Goal: Complete application form

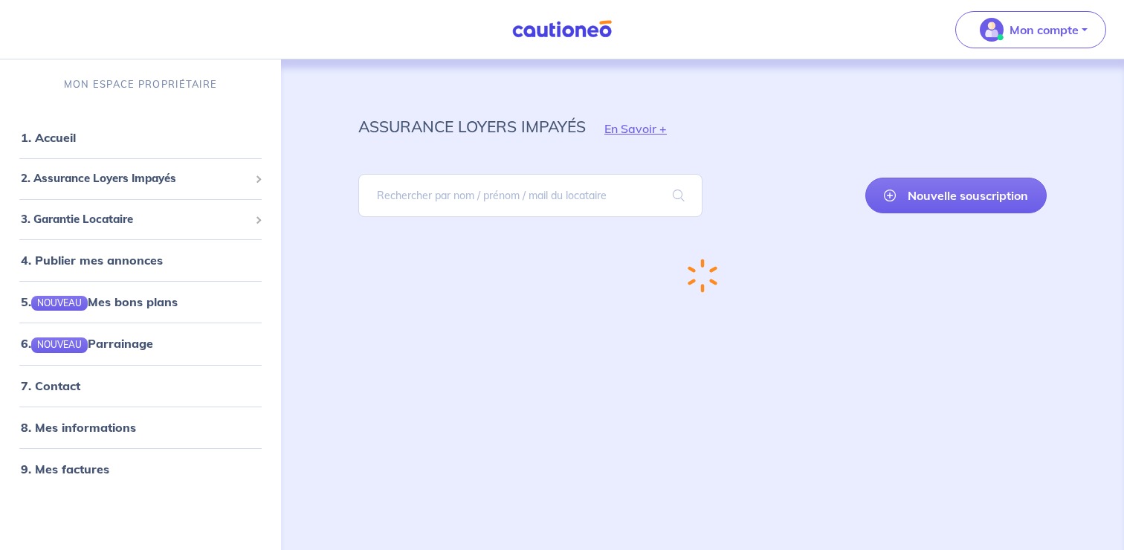
click at [730, 191] on div "Nouvelle souscription" at bounding box center [702, 195] width 688 height 67
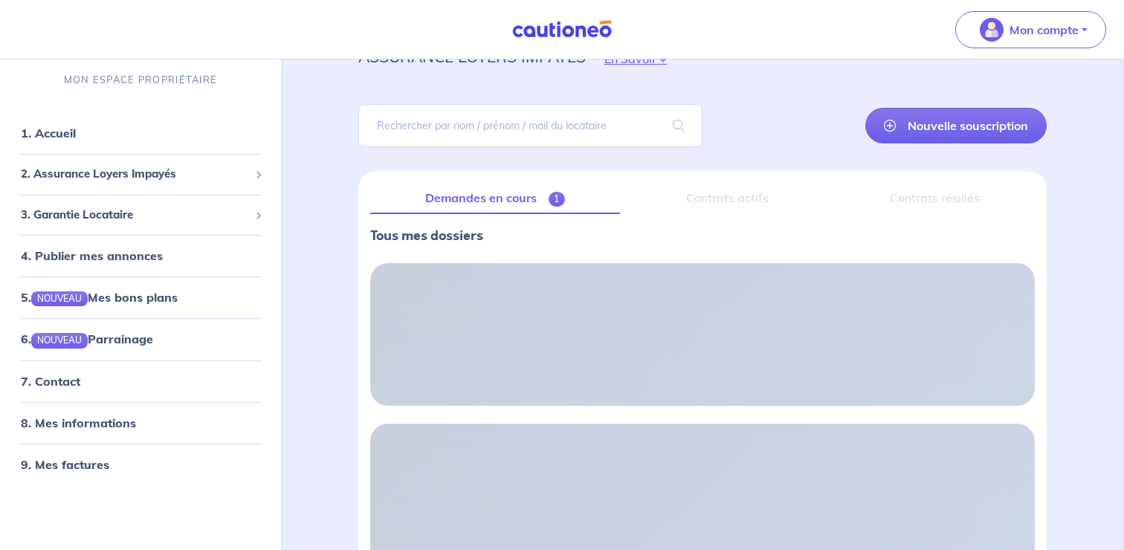
scroll to position [107, 0]
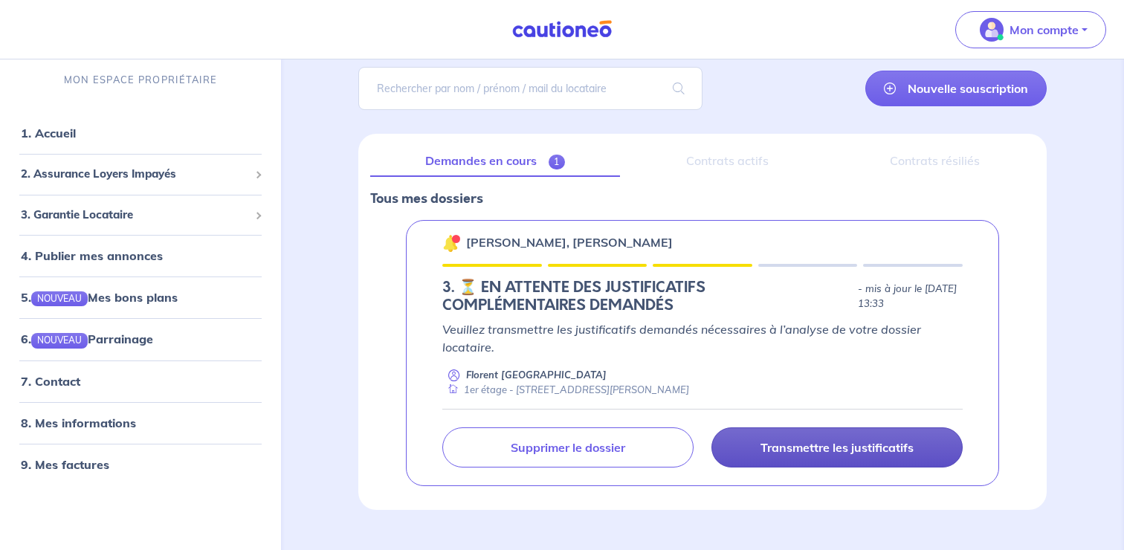
click at [812, 450] on p "Transmettre les justificatifs" at bounding box center [837, 447] width 153 height 15
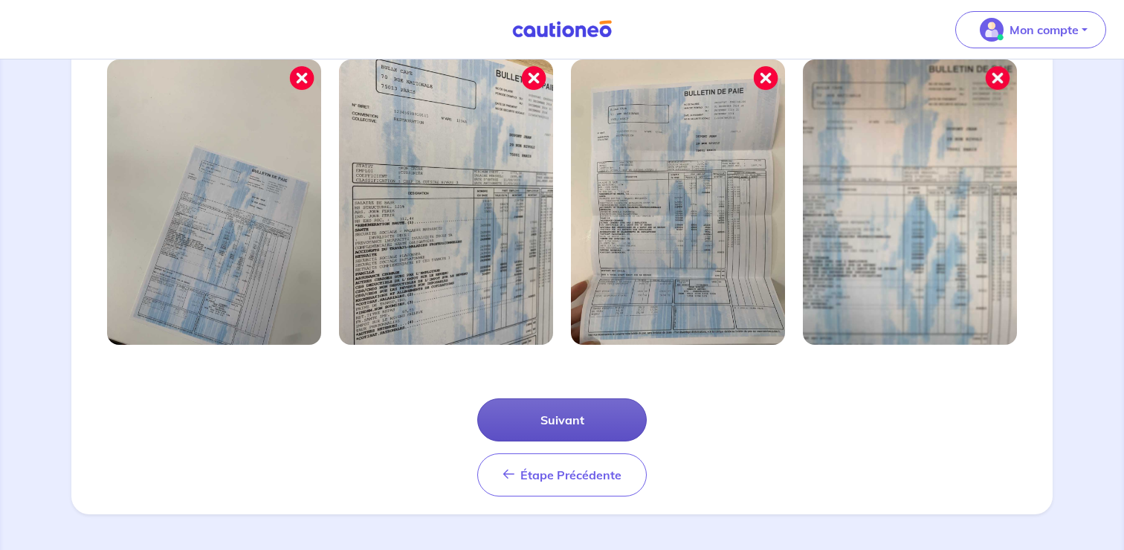
click at [559, 427] on button "Suivant" at bounding box center [562, 420] width 170 height 43
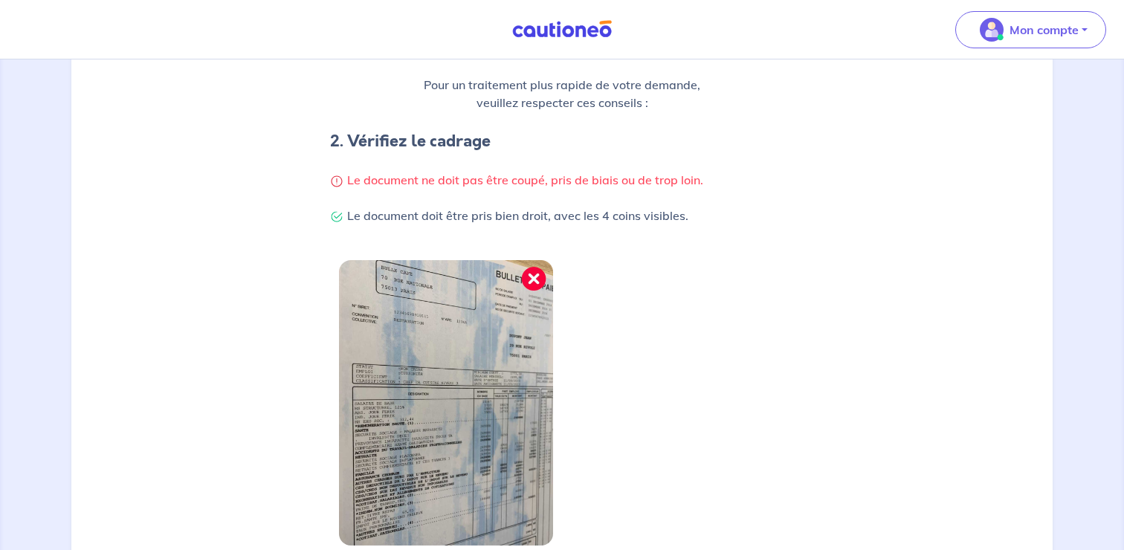
scroll to position [401, 0]
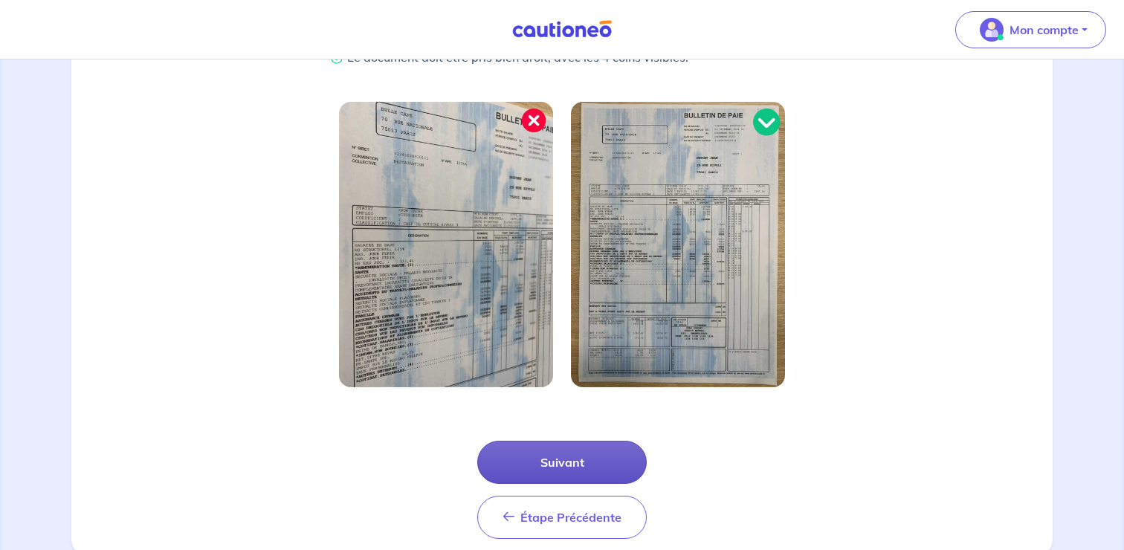
click at [573, 465] on button "Suivant" at bounding box center [562, 462] width 170 height 43
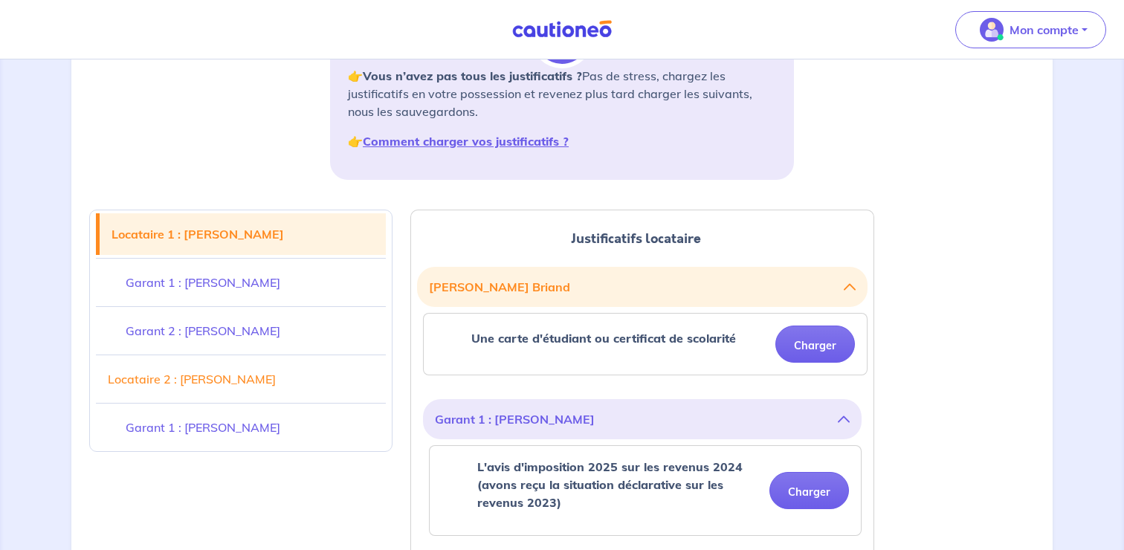
scroll to position [237, 0]
click at [821, 349] on button "Charger" at bounding box center [815, 343] width 80 height 37
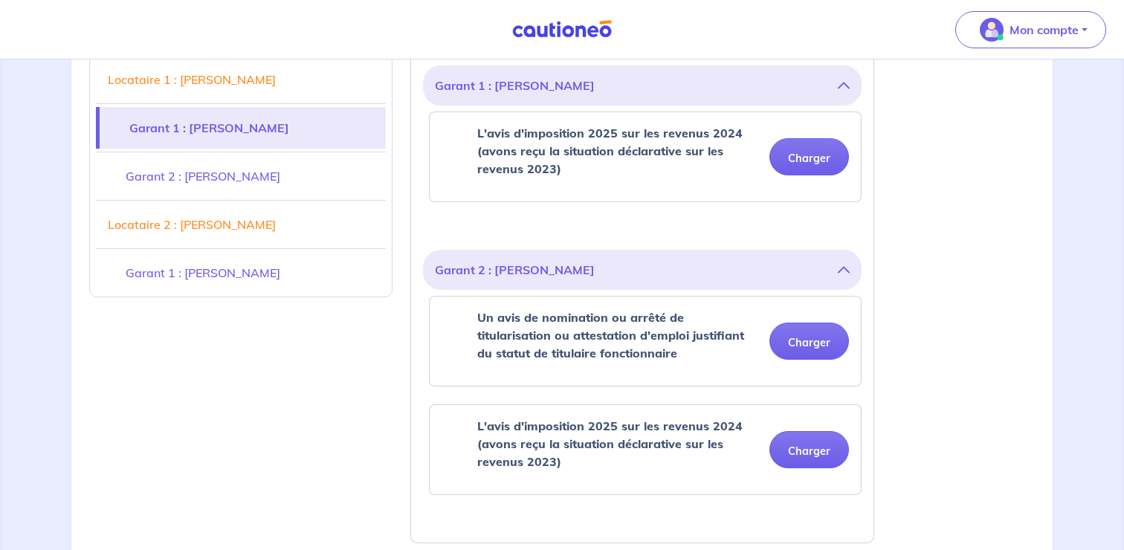
scroll to position [674, 0]
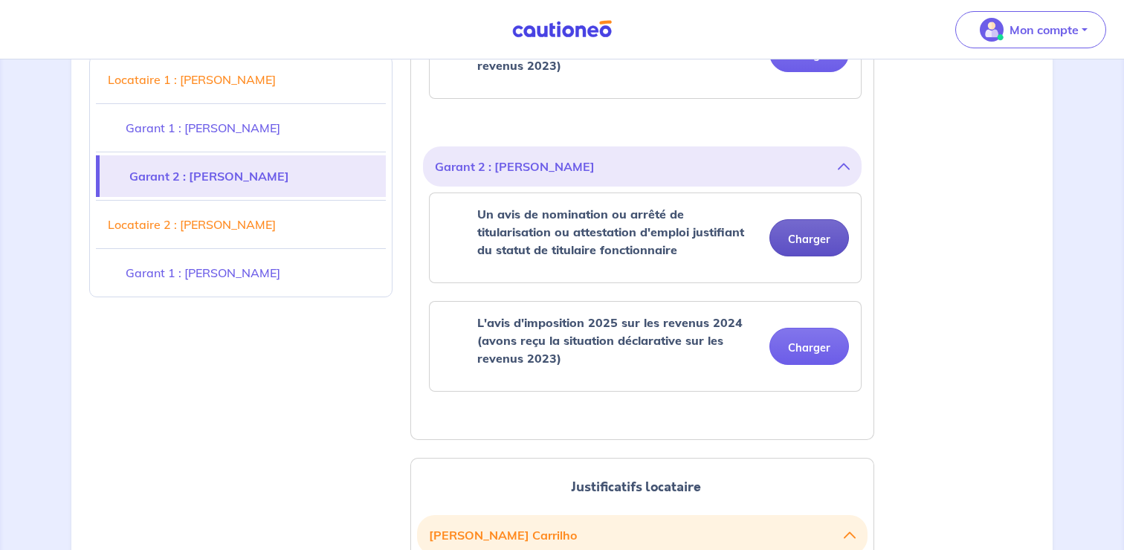
click at [802, 249] on button "Charger" at bounding box center [810, 237] width 80 height 37
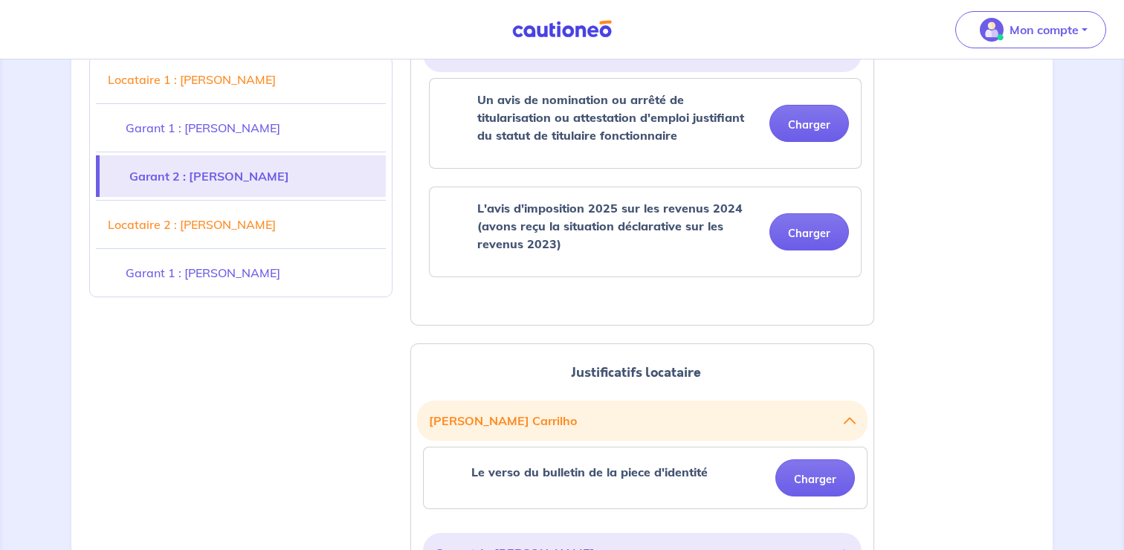
scroll to position [845, 0]
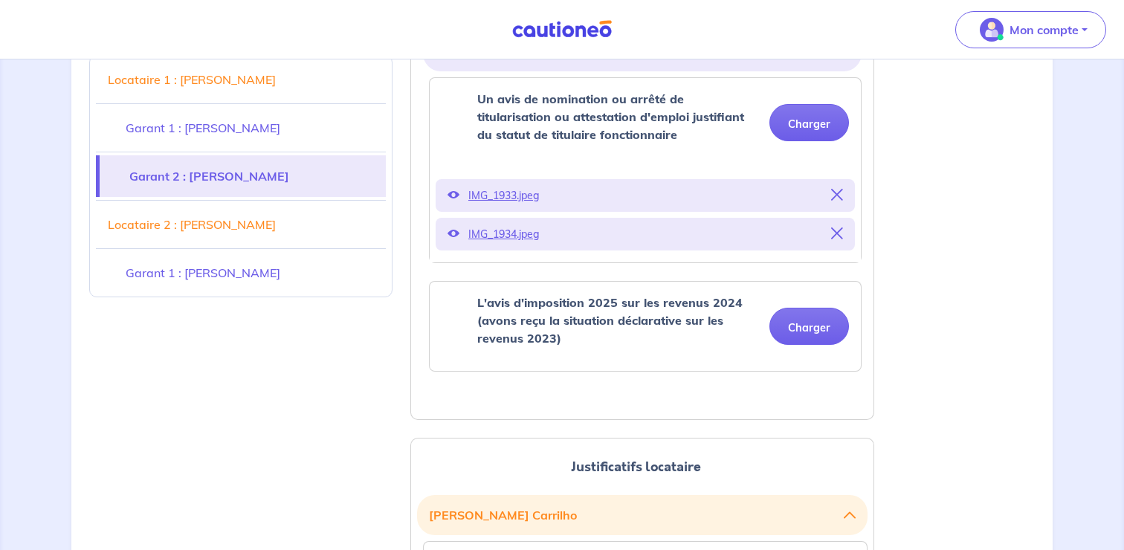
click at [451, 196] on icon at bounding box center [454, 195] width 12 height 12
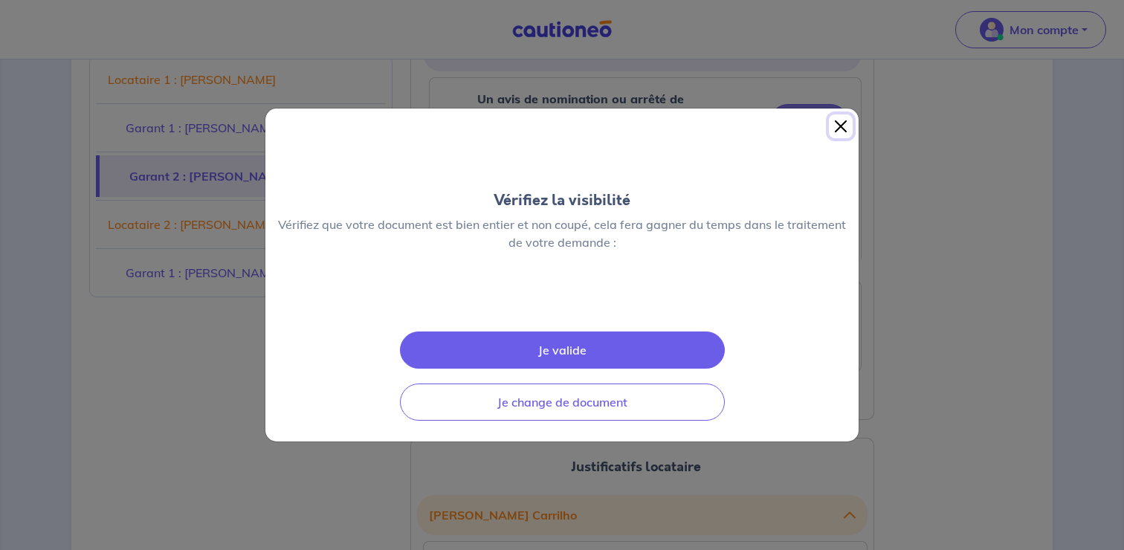
click at [845, 115] on button "Close" at bounding box center [841, 127] width 24 height 24
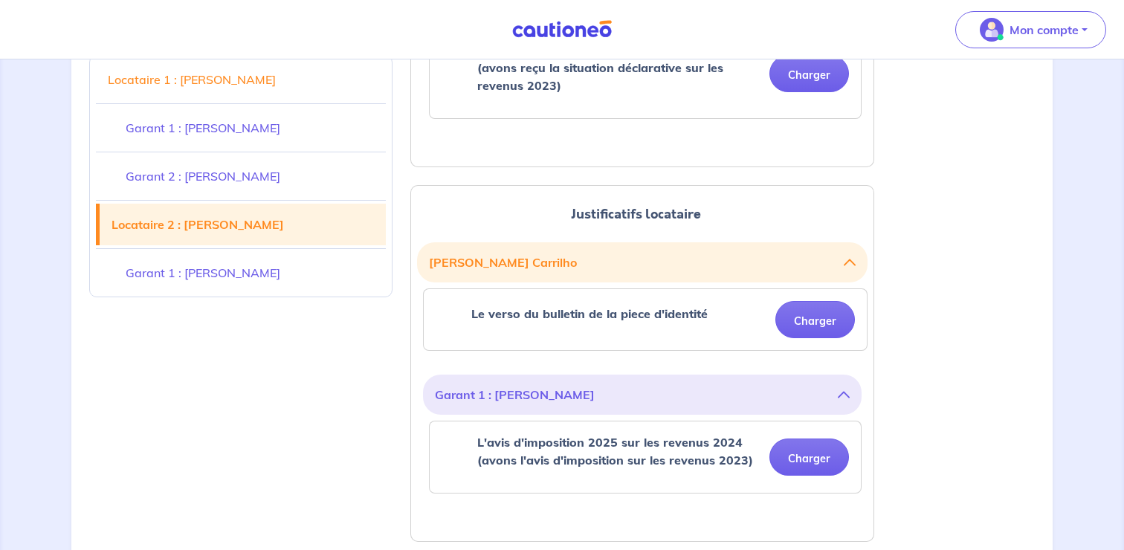
scroll to position [1145, 0]
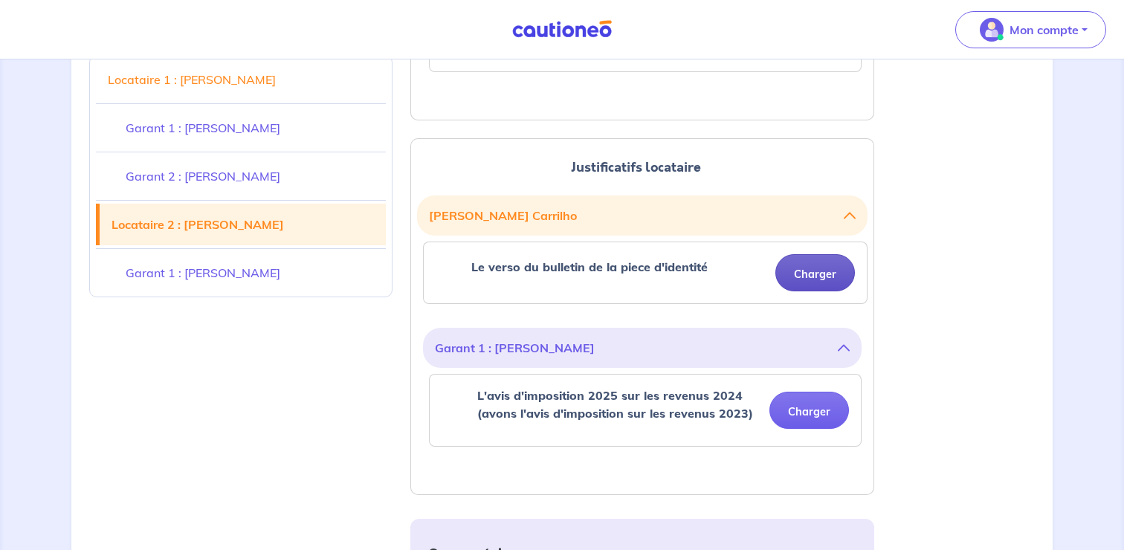
click at [805, 274] on button "Charger" at bounding box center [815, 272] width 80 height 37
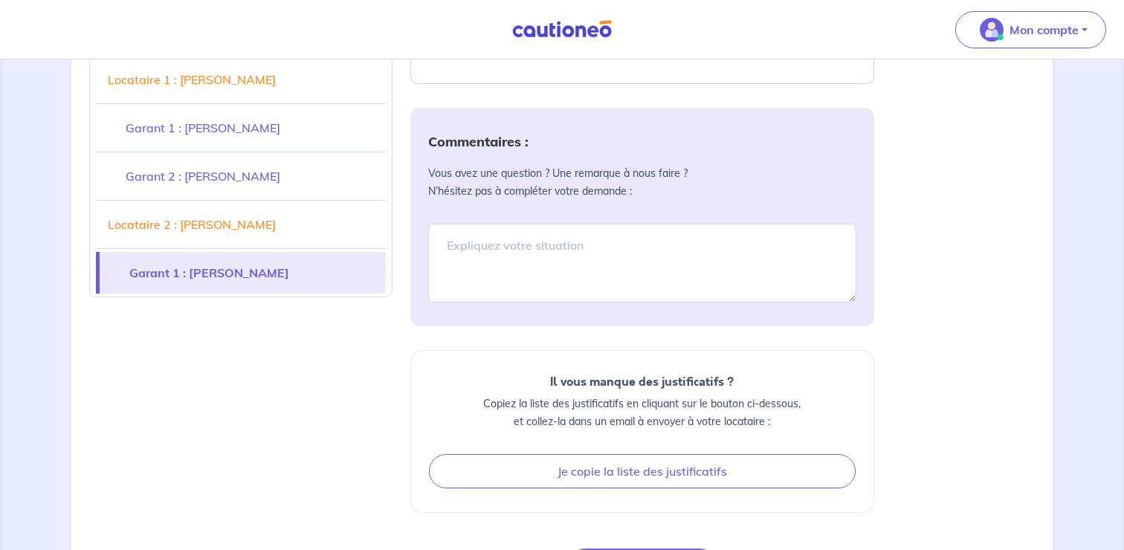
scroll to position [1678, 0]
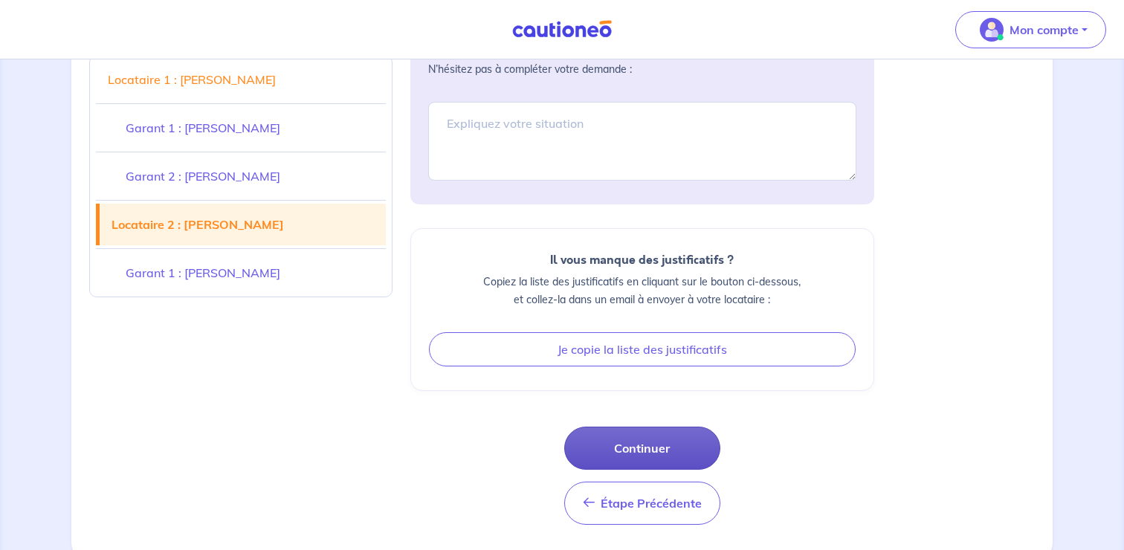
click at [677, 456] on div "Commentaires : Vous avez une question ? Une remarque à nous faire ? N’hésitez p…" at bounding box center [642, 255] width 464 height 539
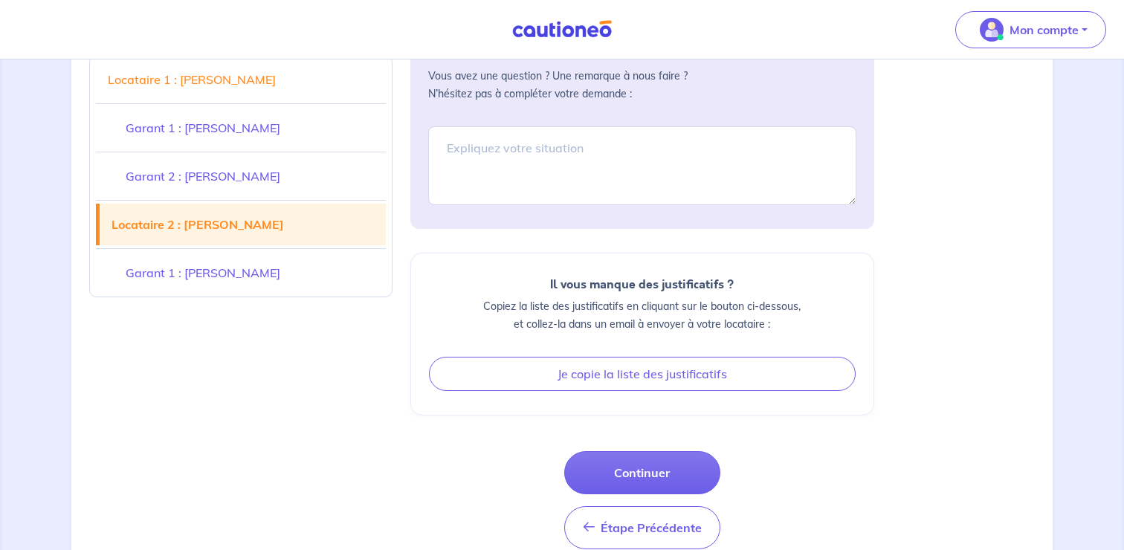
scroll to position [1745, 0]
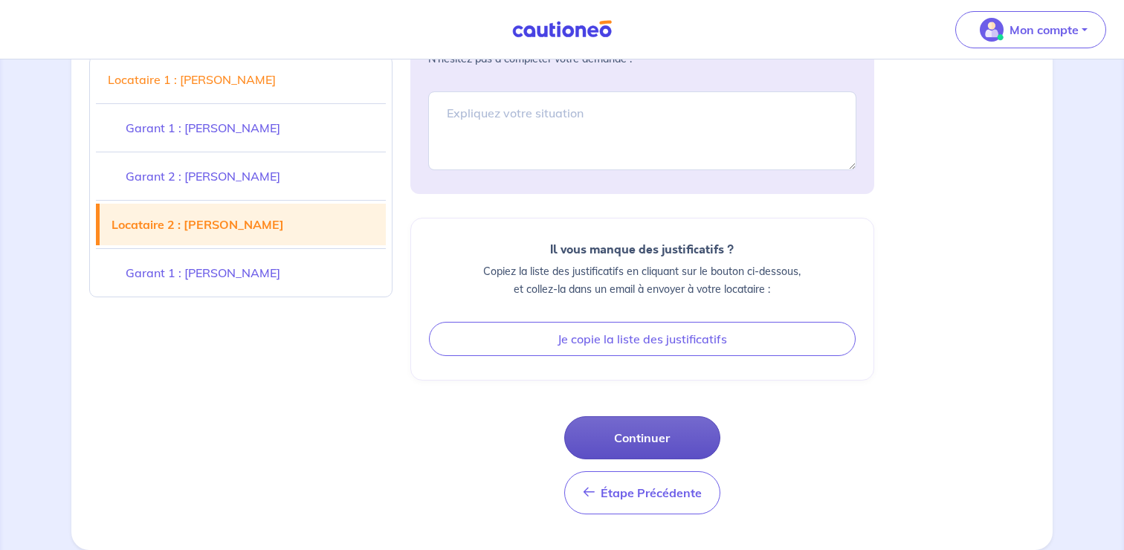
click at [668, 436] on button "Continuer" at bounding box center [642, 437] width 156 height 43
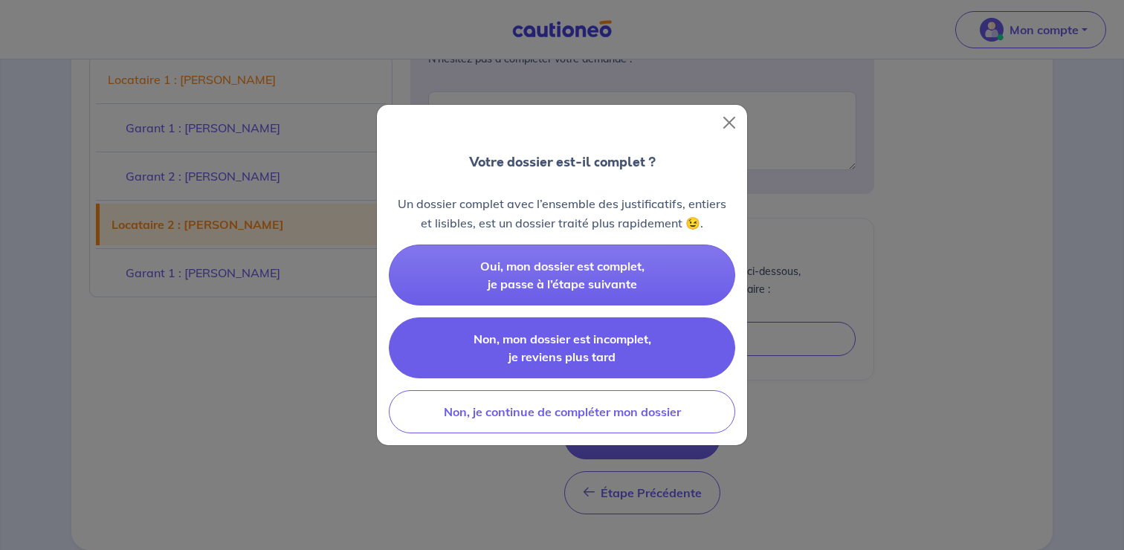
click at [655, 358] on button "Non, mon dossier est incomplet, je reviens plus tard" at bounding box center [562, 347] width 346 height 61
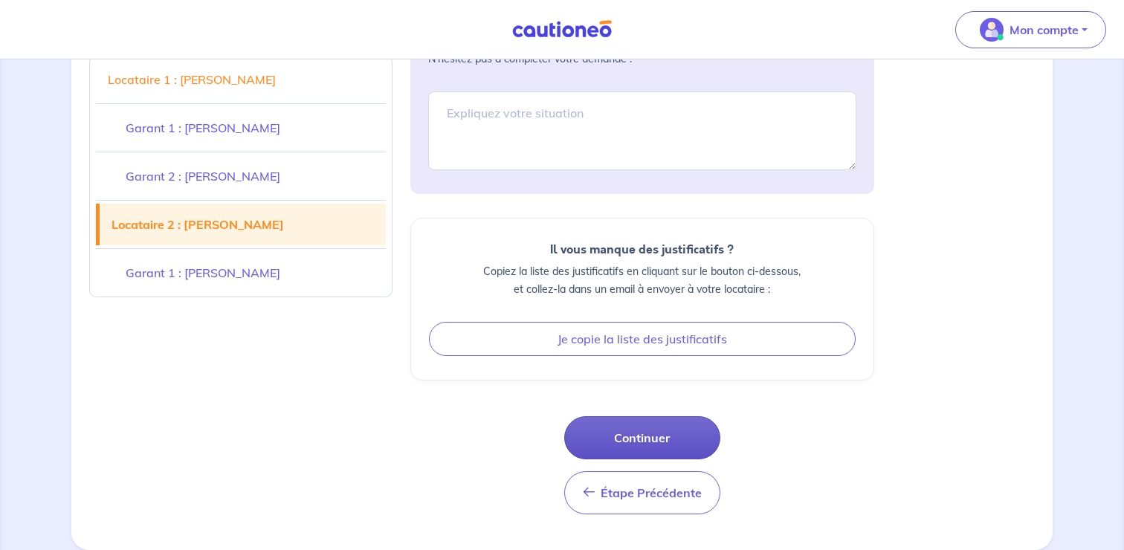
click at [645, 433] on button "Continuer" at bounding box center [642, 437] width 156 height 43
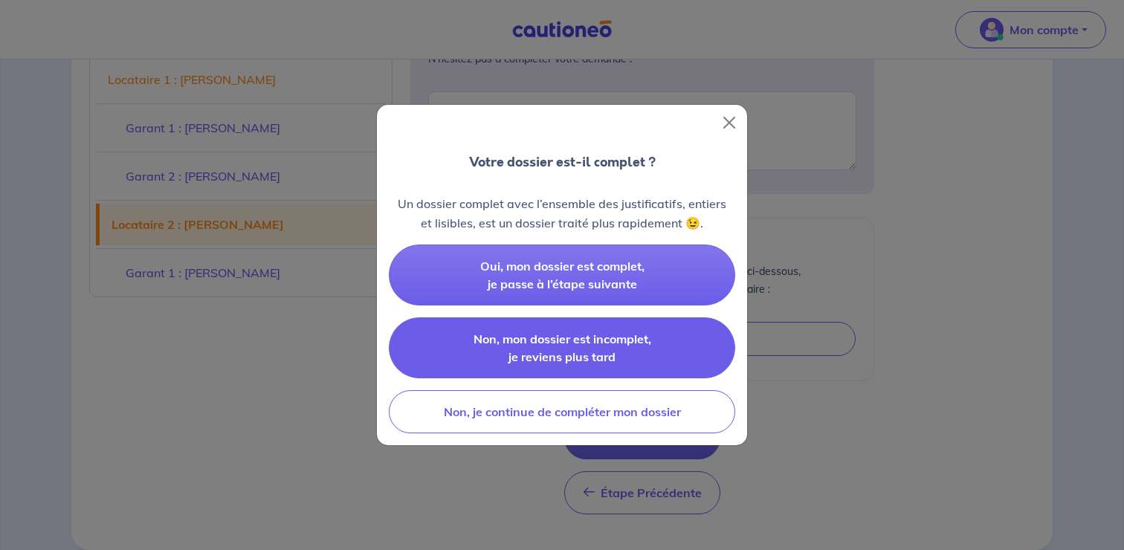
click at [675, 344] on button "Non, mon dossier est incomplet, je reviens plus tard" at bounding box center [562, 347] width 346 height 61
